Goal: Navigation & Orientation: Find specific page/section

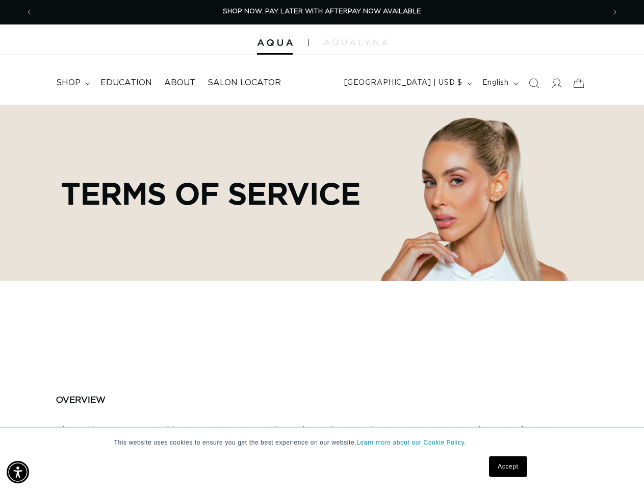
scroll to position [0, 1144]
click at [322, 245] on div "Terms of service" at bounding box center [322, 193] width 634 height 176
click at [18, 472] on img "Accessibility Menu" at bounding box center [18, 472] width 22 height 22
